Goal: Use online tool/utility

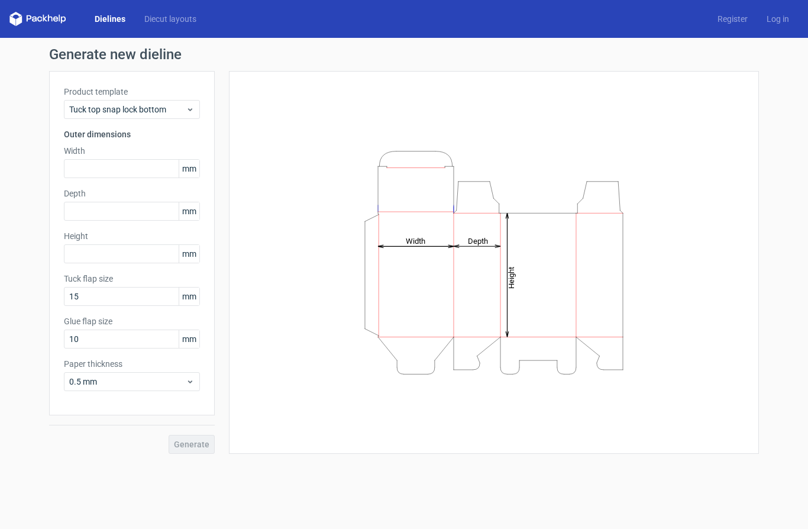
click at [169, 24] on link "Diecut layouts" at bounding box center [170, 19] width 71 height 12
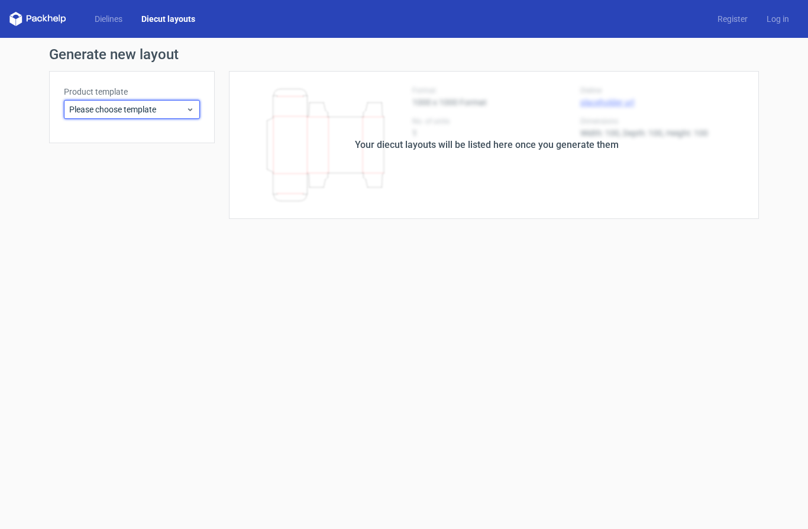
click at [189, 112] on icon at bounding box center [190, 109] width 9 height 9
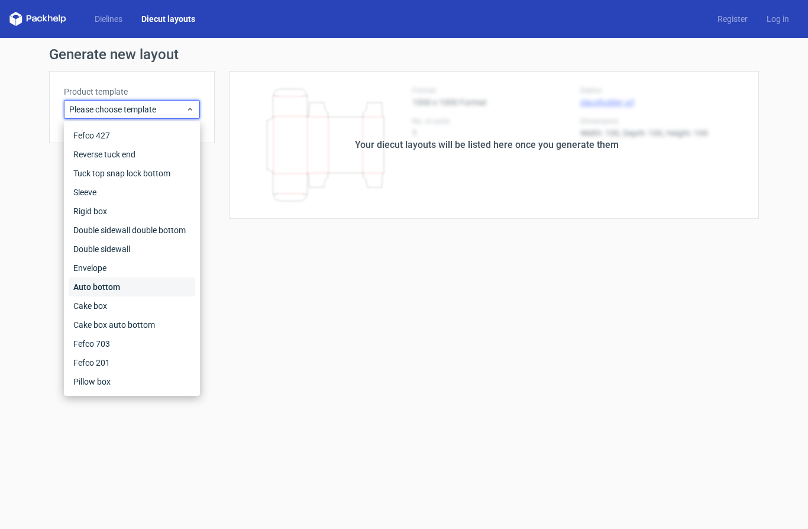
click at [121, 289] on div "Auto bottom" at bounding box center [132, 286] width 127 height 19
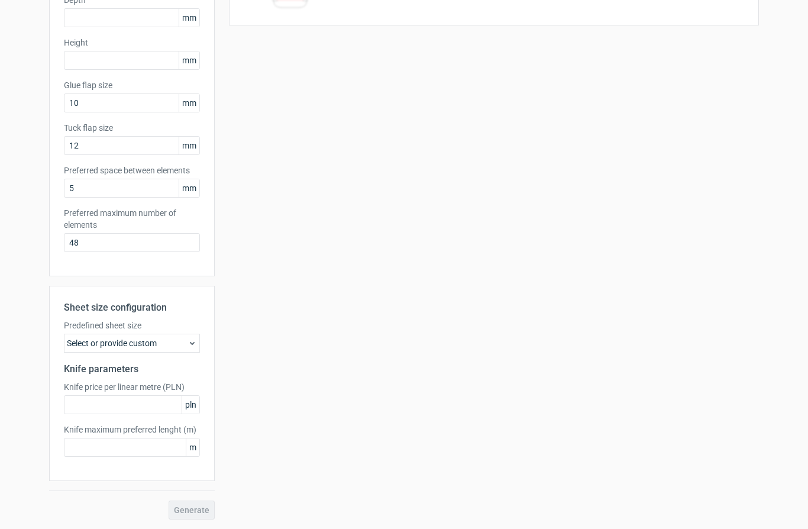
scroll to position [193, 0]
click at [193, 345] on icon at bounding box center [192, 342] width 9 height 9
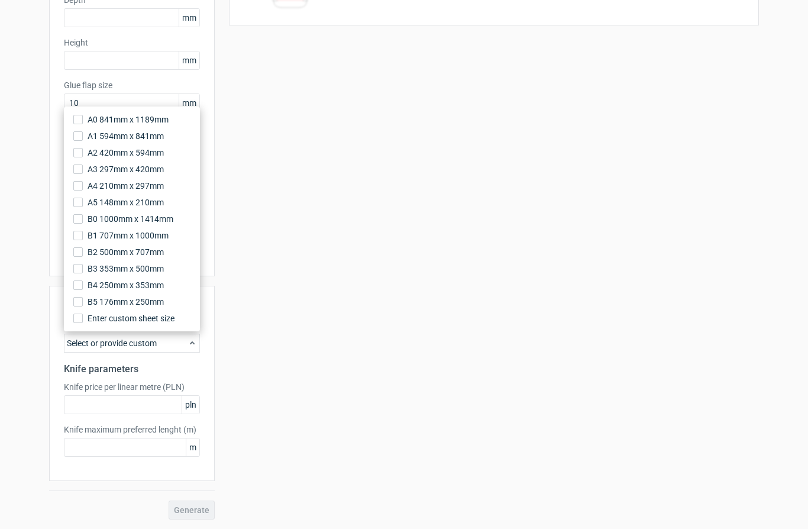
click at [316, 299] on div "Your diecut layouts will be listed here once you generate them Height Depth Wid…" at bounding box center [487, 199] width 544 height 642
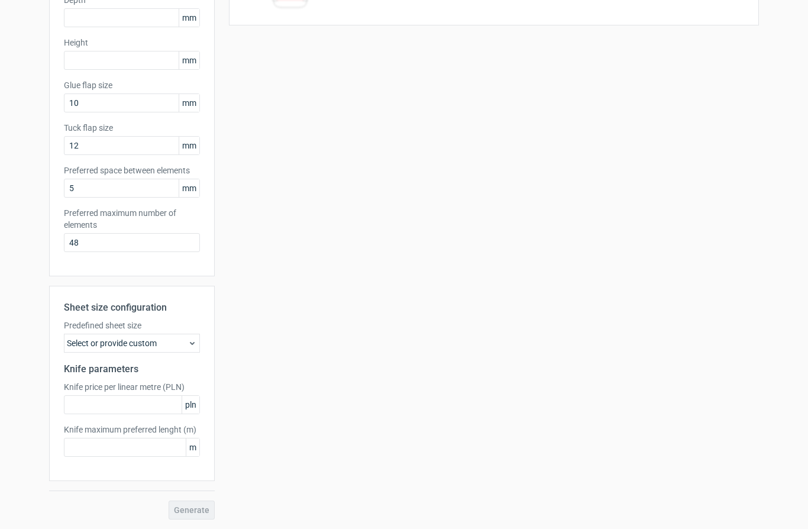
click at [402, 169] on div "Your diecut layouts will be listed here once you generate them Height Depth Wid…" at bounding box center [487, 199] width 544 height 642
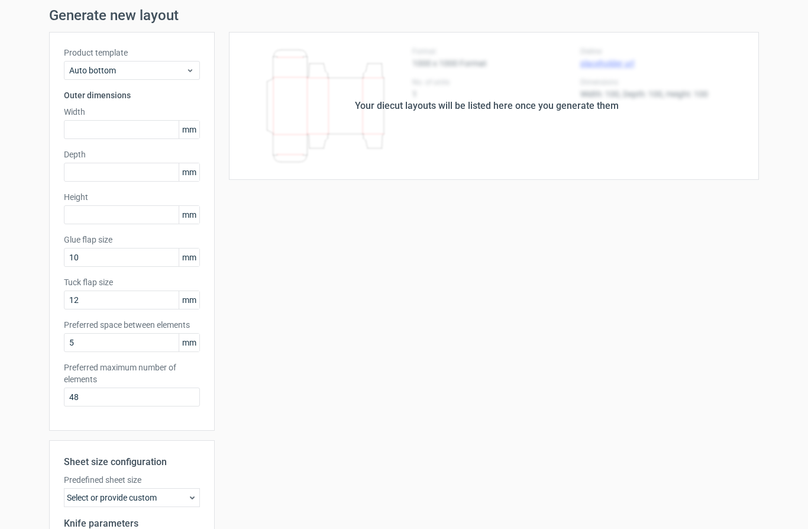
scroll to position [40, 0]
click at [117, 66] on span "Auto bottom" at bounding box center [127, 69] width 117 height 12
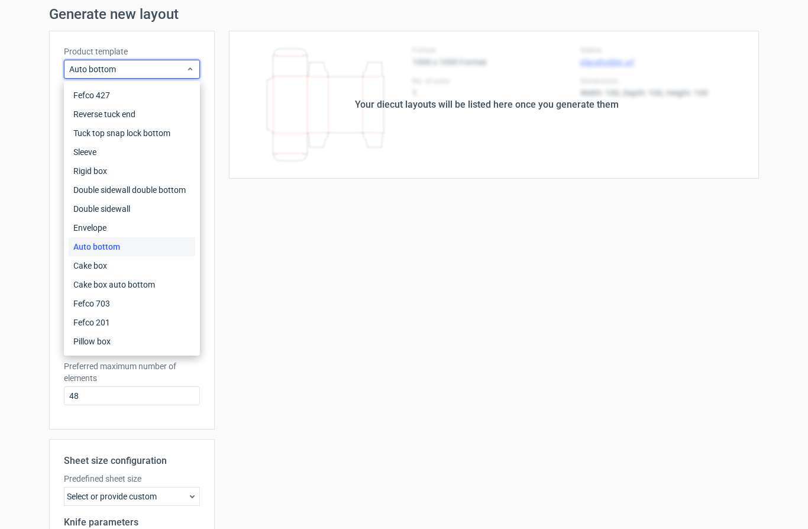
click at [417, 302] on div "Your diecut layouts will be listed here once you generate them Height Depth Wid…" at bounding box center [487, 352] width 544 height 642
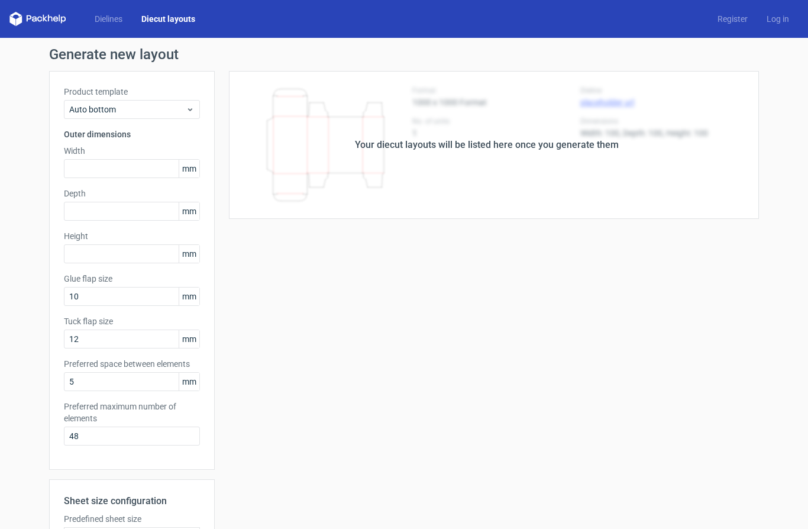
scroll to position [0, 0]
